Goal: Task Accomplishment & Management: Complete application form

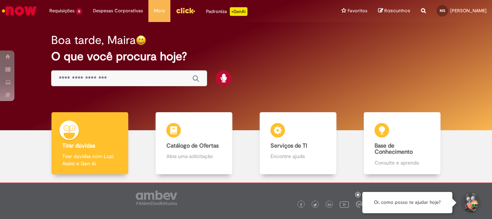
click at [85, 77] on input "Basta digitar aqui" at bounding box center [122, 79] width 126 height 8
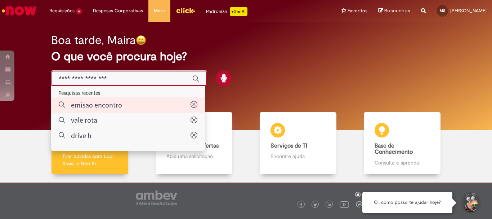
type input "**********"
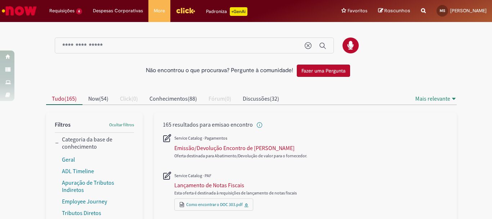
click at [27, 12] on img "Ir para a Homepage" at bounding box center [19, 11] width 37 height 14
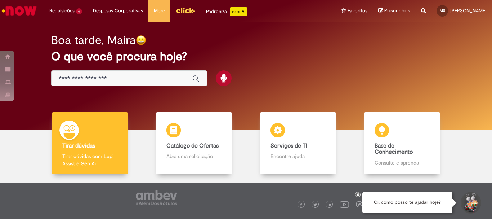
click at [69, 12] on li "Requisições 6 Exibir Todas as Solicitações Emissão/Devolução Encontro de Contas…" at bounding box center [66, 11] width 44 height 22
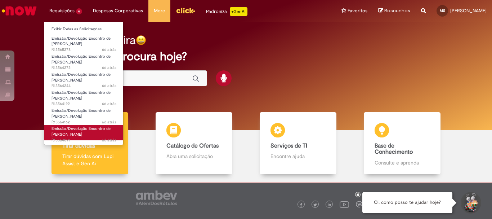
click at [76, 127] on span "Emissão/Devolução Encontro de [PERSON_NAME]" at bounding box center [80, 131] width 59 height 11
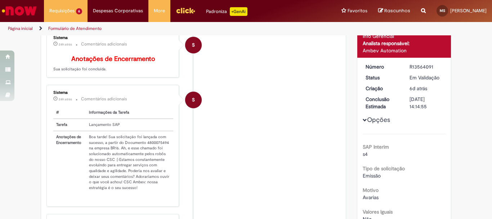
scroll to position [5, 0]
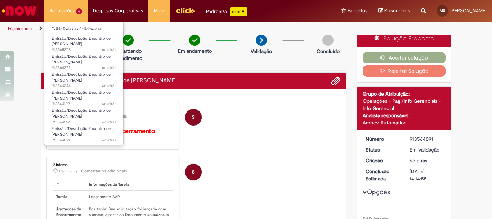
click at [58, 10] on li "Requisições 6 Exibir Todas as Solicitações Emissão/Devolução Encontro de Contas…" at bounding box center [66, 11] width 44 height 22
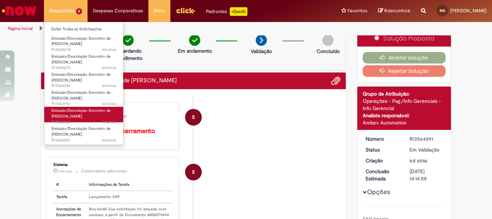
click at [79, 114] on span "Emissão/Devolução Encontro de [PERSON_NAME]" at bounding box center [80, 113] width 59 height 11
click at [76, 111] on span "Emissão/Devolução Encontro de [PERSON_NAME]" at bounding box center [80, 113] width 59 height 11
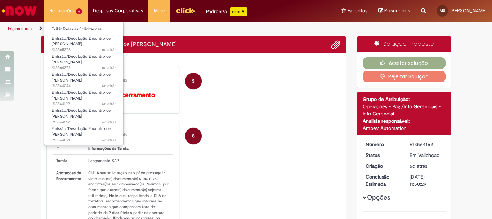
click at [74, 11] on li "Requisições 6 Exibir Todas as Solicitações Emissão/Devolução Encontro de Contas…" at bounding box center [66, 11] width 44 height 22
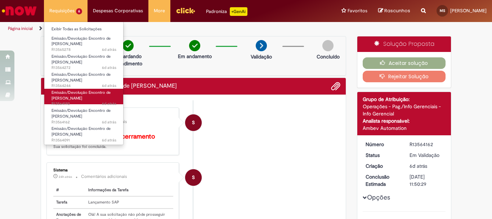
click at [69, 95] on span "Emissão/Devolução Encontro de [PERSON_NAME]" at bounding box center [80, 95] width 59 height 11
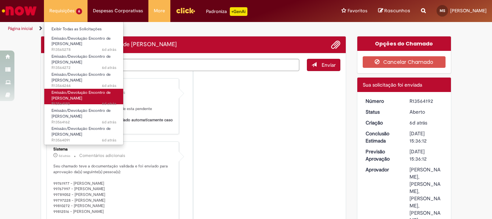
click at [69, 95] on span "Emissão/Devolução Encontro de [PERSON_NAME]" at bounding box center [80, 95] width 59 height 11
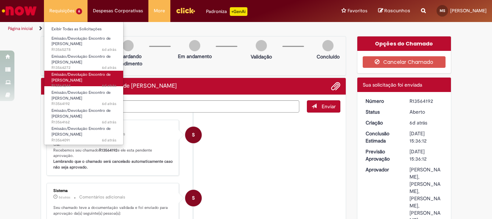
click at [73, 77] on span "Emissão/Devolução Encontro de [PERSON_NAME]" at bounding box center [80, 77] width 59 height 11
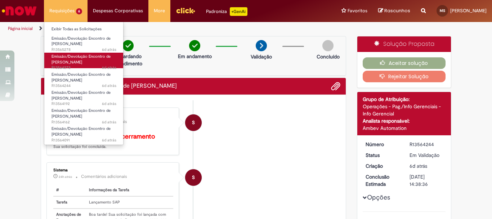
click at [81, 66] on span "6d atrás 6 dias atrás R13564272" at bounding box center [83, 68] width 65 height 6
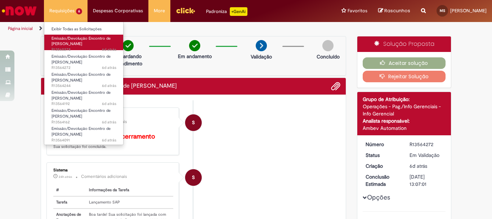
click at [79, 41] on span "Emissão/Devolução Encontro de [PERSON_NAME]" at bounding box center [80, 41] width 59 height 11
